Goal: Task Accomplishment & Management: Complete application form

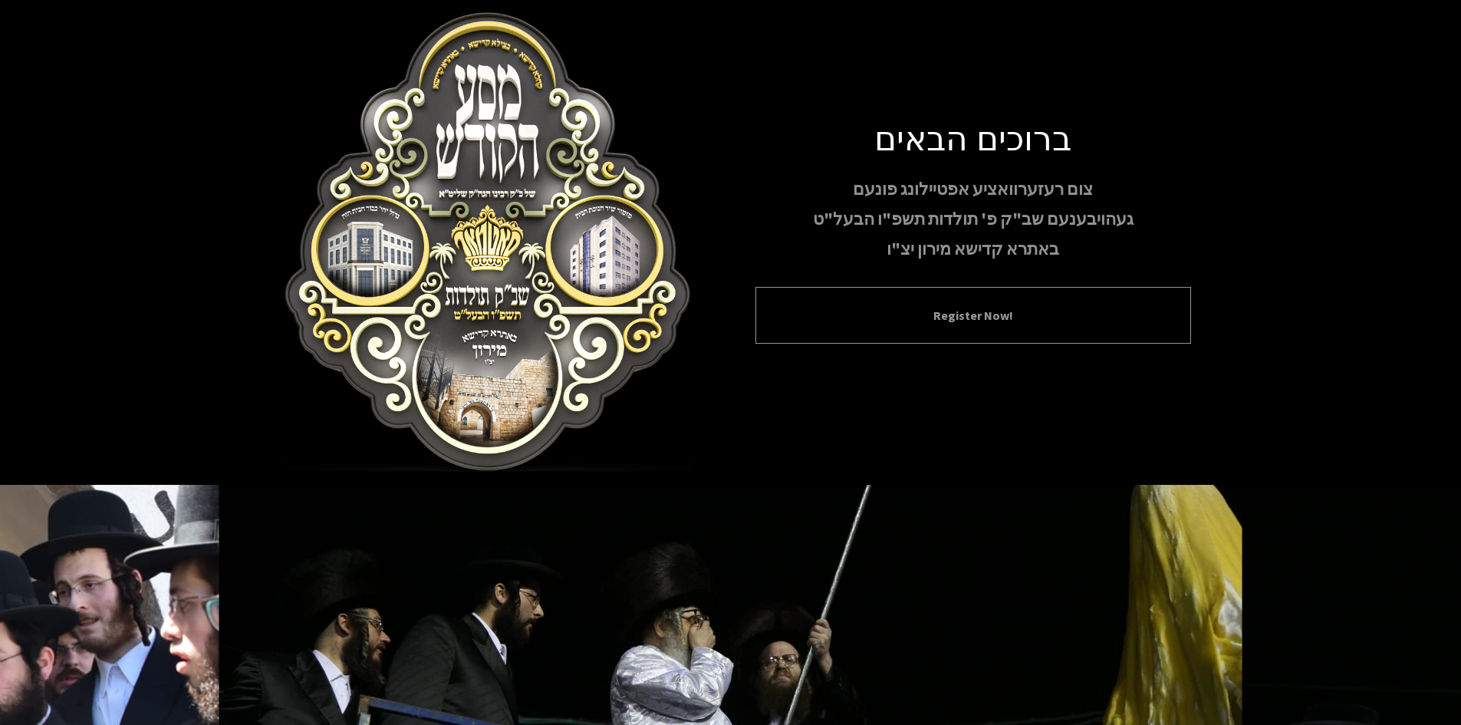
click at [894, 315] on button "Register Now!" at bounding box center [972, 315] width 397 height 18
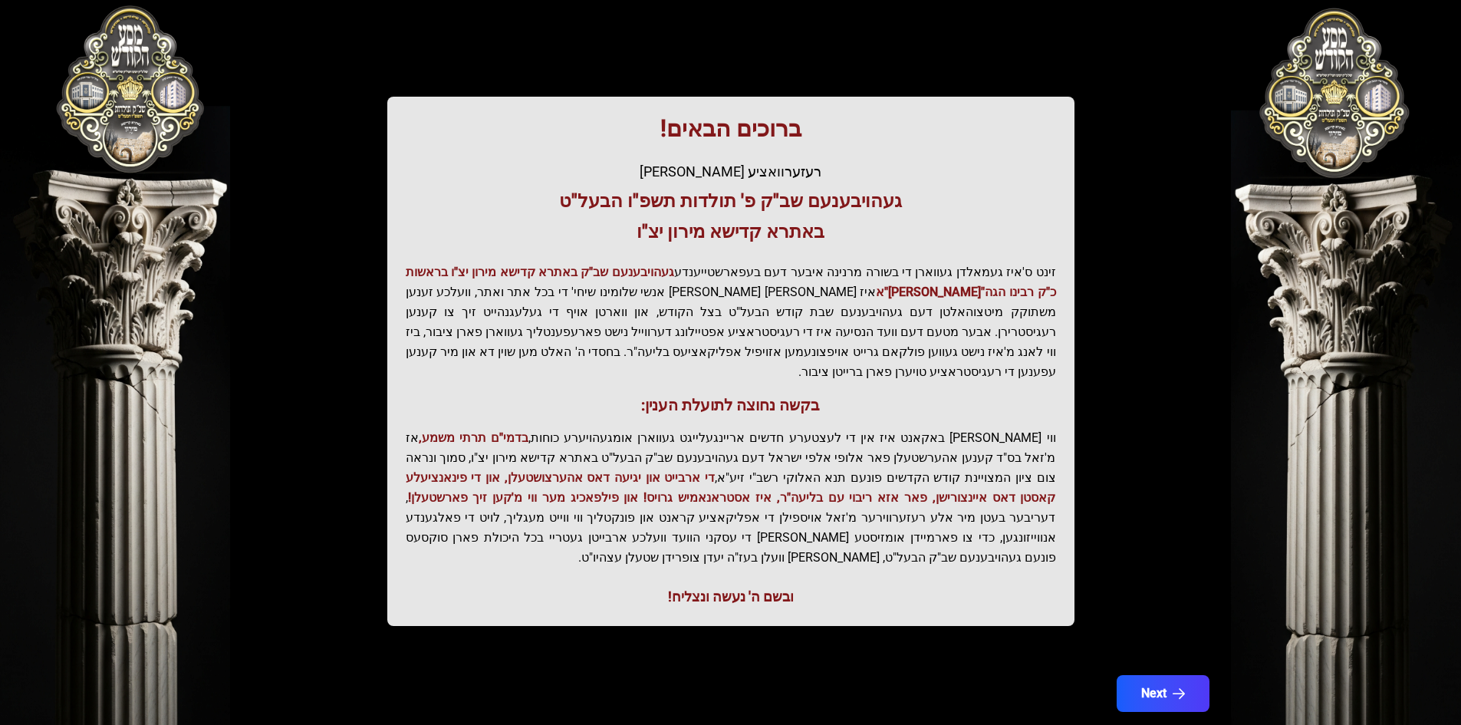
scroll to position [163, 0]
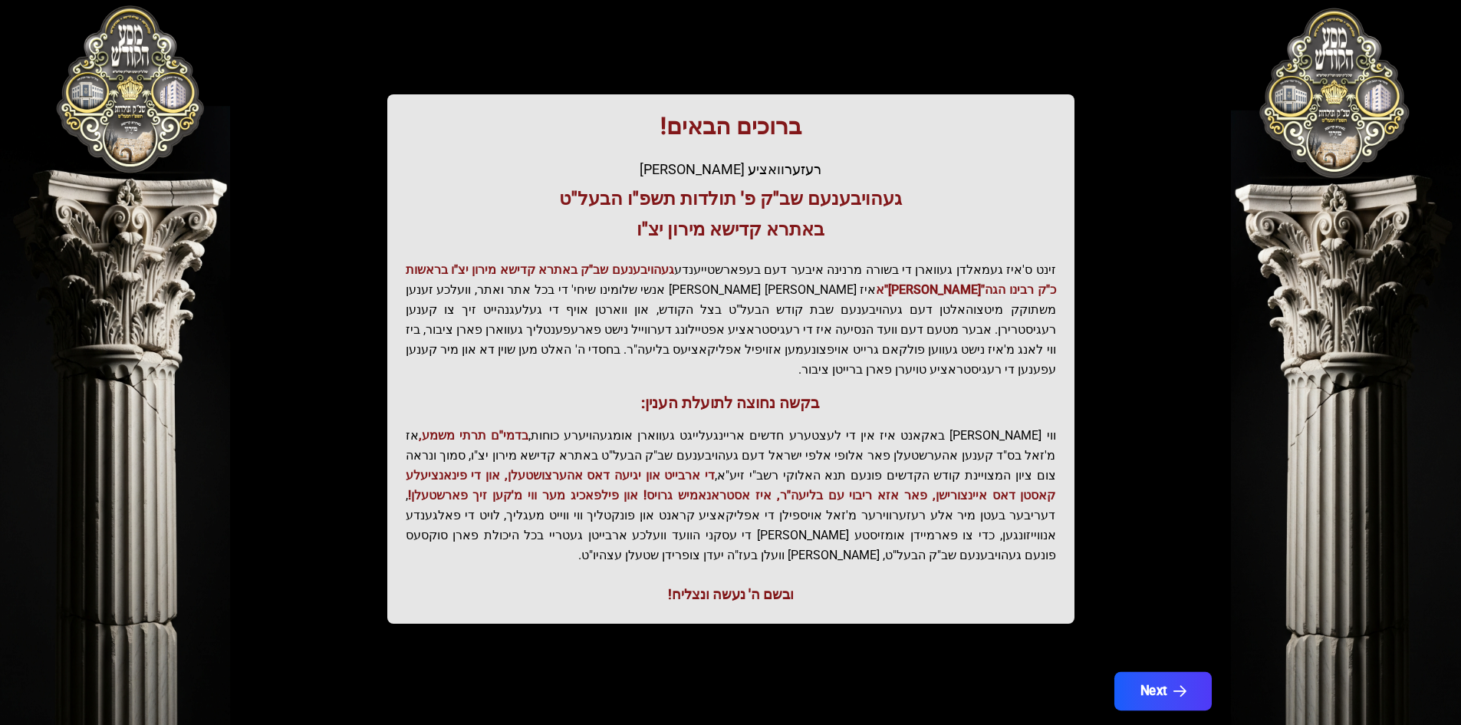
click at [1165, 672] on button "Next" at bounding box center [1161, 691] width 97 height 38
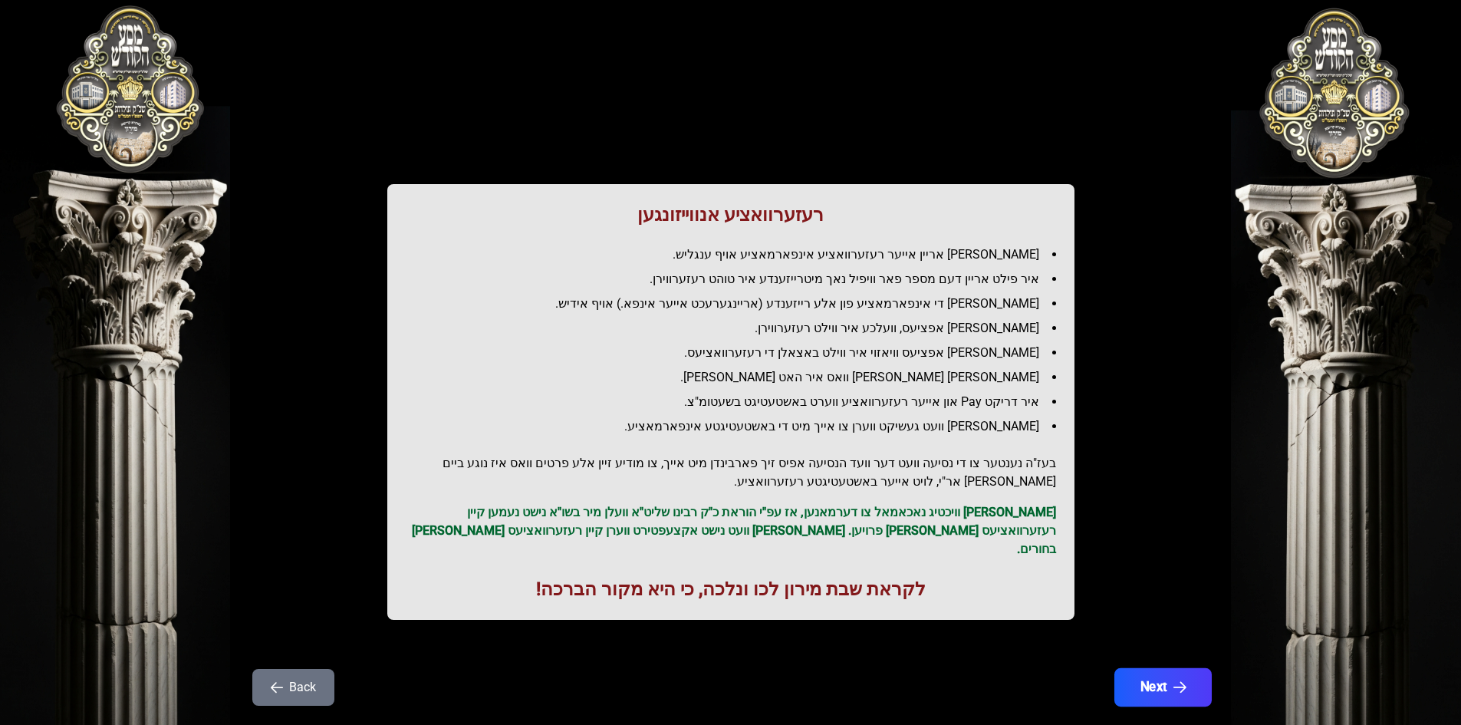
click at [1170, 669] on button "Next" at bounding box center [1161, 687] width 97 height 38
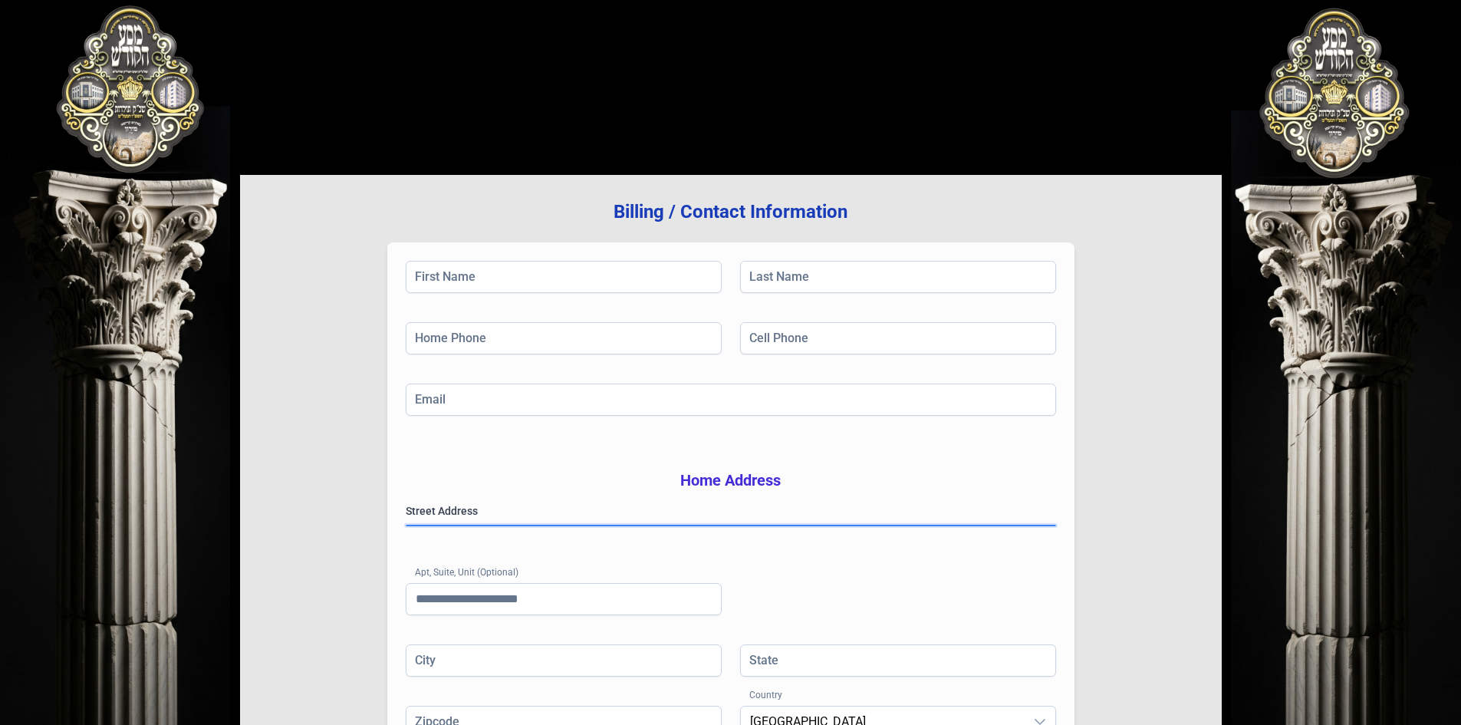
click at [406, 525] on gmp-place-autocomplete at bounding box center [406, 525] width 0 height 0
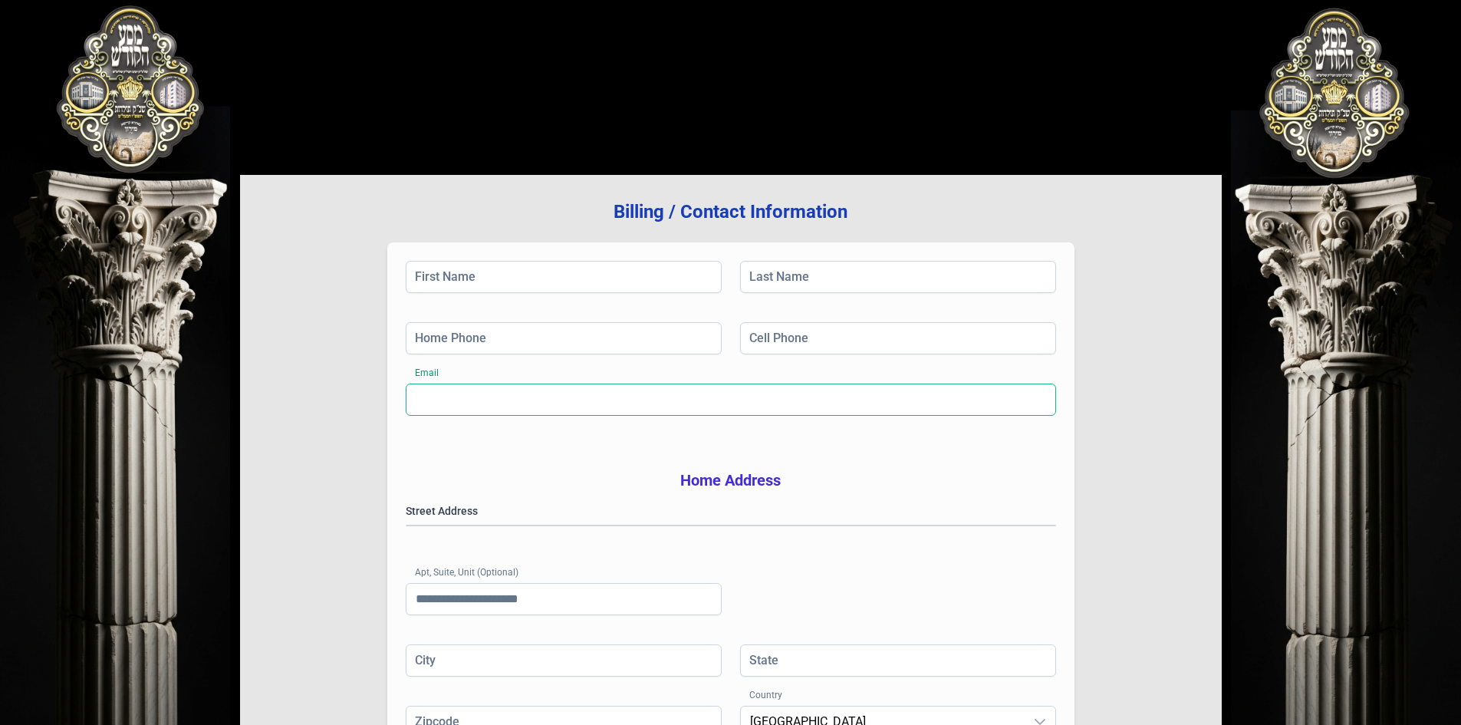
click at [801, 395] on input "Email" at bounding box center [731, 399] width 650 height 32
click at [797, 335] on input "Cell Phone" at bounding box center [898, 338] width 316 height 32
click at [784, 275] on input "Last Name" at bounding box center [898, 277] width 316 height 32
